Goal: Transaction & Acquisition: Purchase product/service

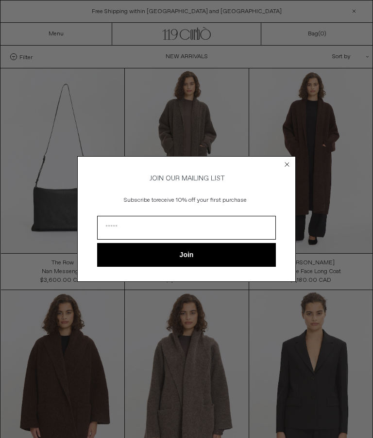
click at [287, 161] on circle "Close dialog" at bounding box center [286, 164] width 9 height 9
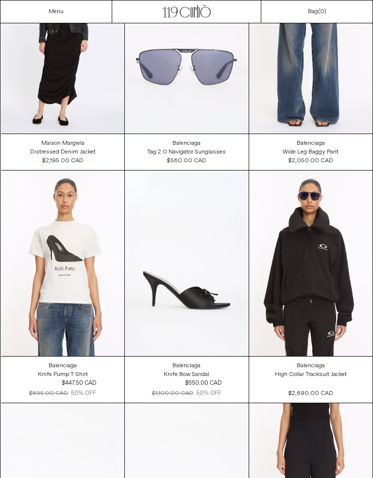
scroll to position [10696, 0]
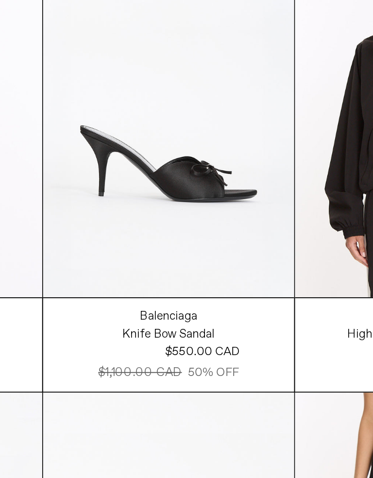
click at [125, 169] on at bounding box center [186, 261] width 123 height 185
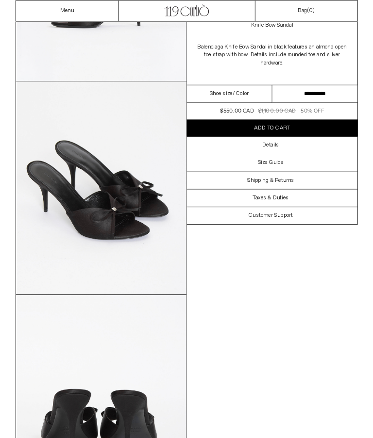
scroll to position [437, 0]
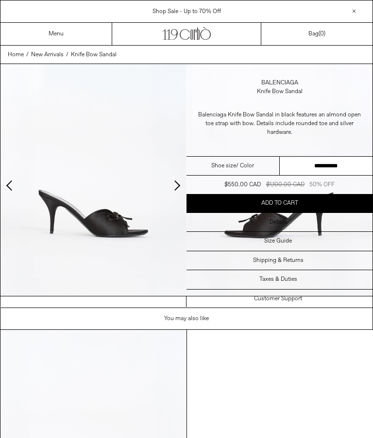
click at [55, 30] on link "Menu" at bounding box center [56, 34] width 15 height 8
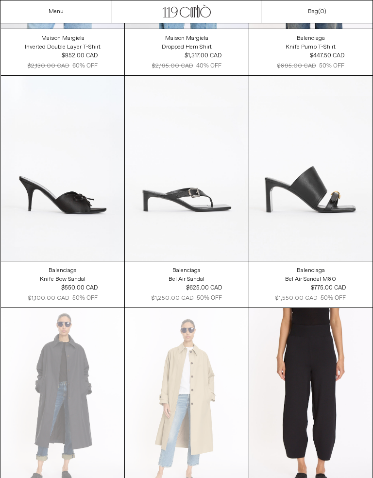
scroll to position [1386, 0]
click at [211, 211] on at bounding box center [186, 168] width 123 height 185
